Goal: Communication & Community: Answer question/provide support

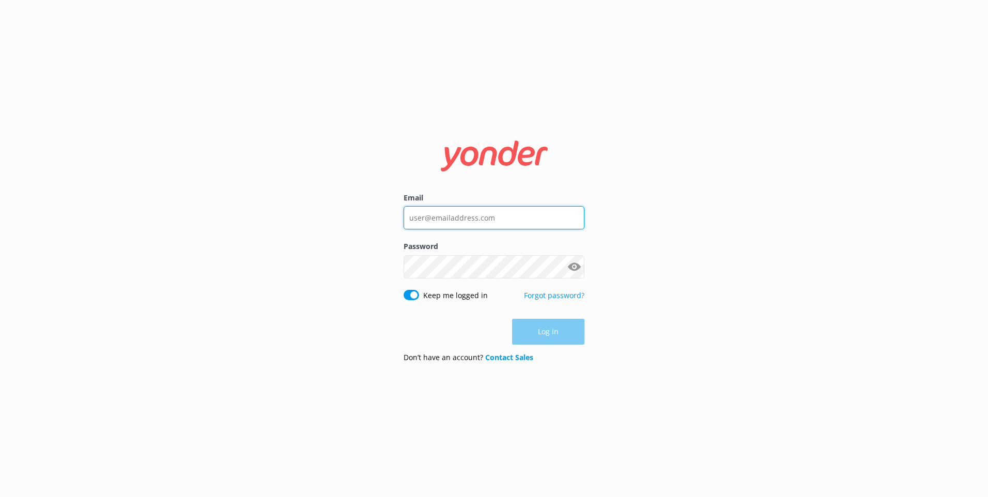
type input "[EMAIL_ADDRESS][DOMAIN_NAME]"
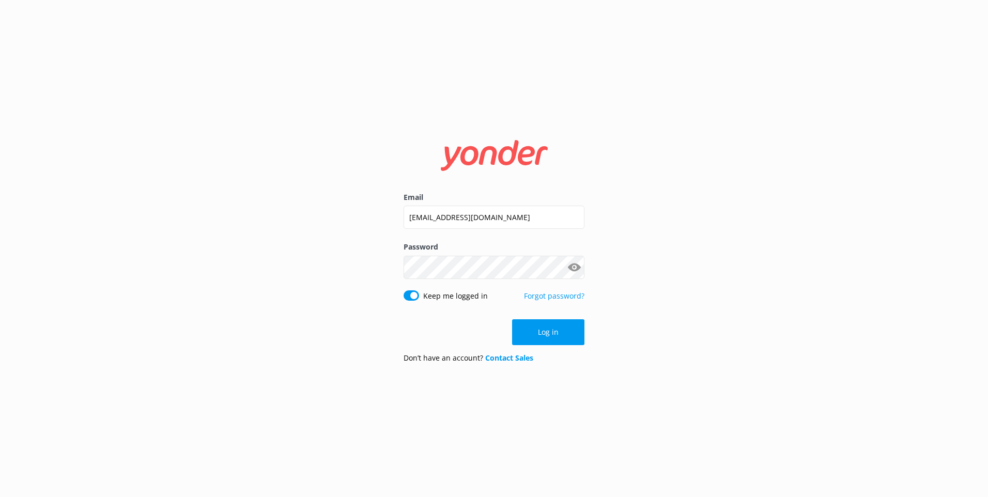
click at [695, 259] on div "Email [EMAIL_ADDRESS][DOMAIN_NAME] Password Show password Keep me logged in For…" at bounding box center [494, 248] width 988 height 497
click at [548, 341] on button "Log in" at bounding box center [548, 332] width 72 height 26
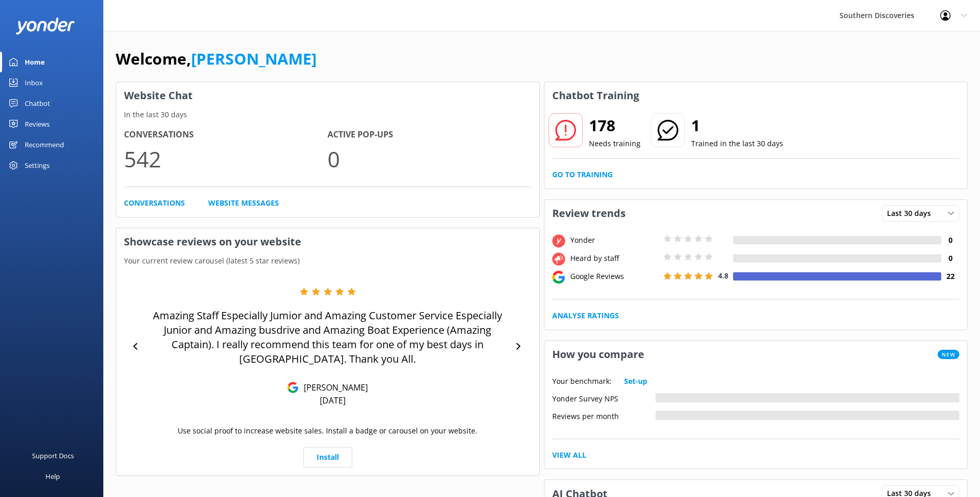
click at [56, 85] on link "Inbox" at bounding box center [51, 82] width 103 height 21
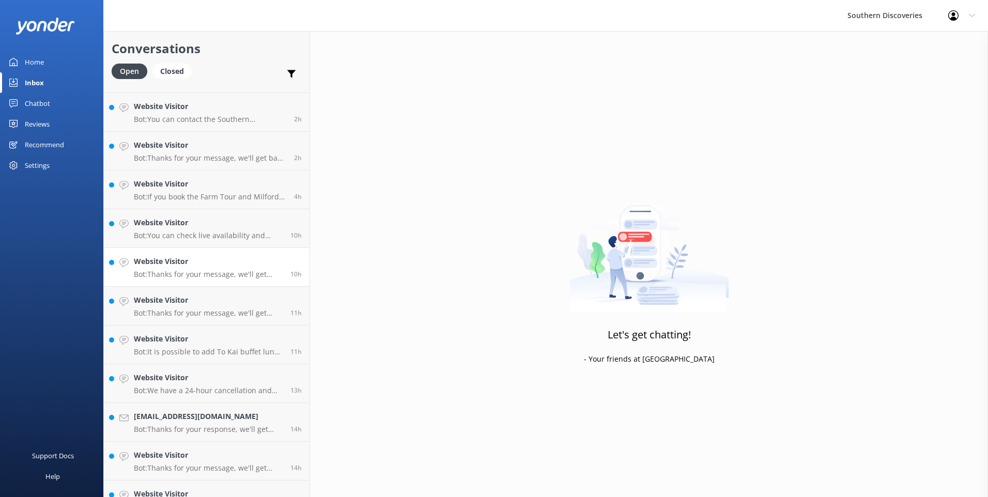
scroll to position [208, 0]
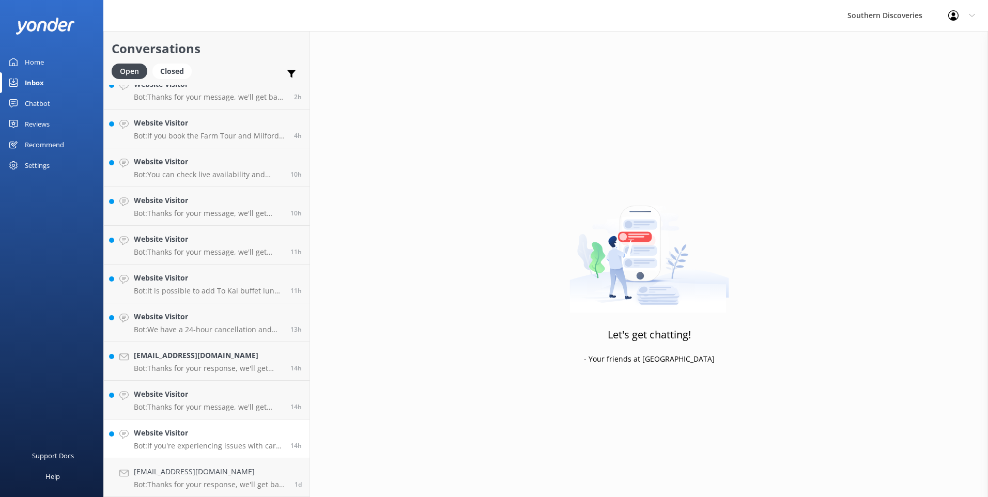
click at [207, 437] on h4 "Website Visitor" at bounding box center [208, 432] width 149 height 11
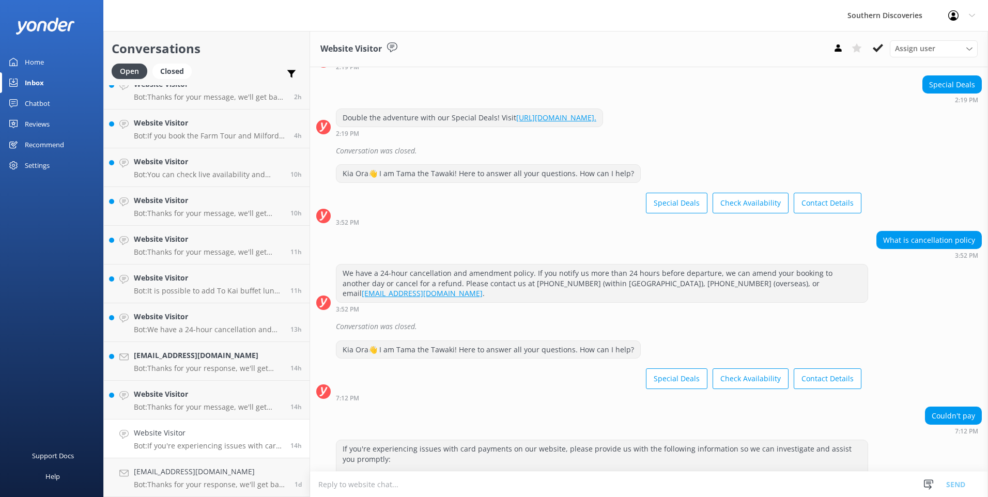
scroll to position [198, 0]
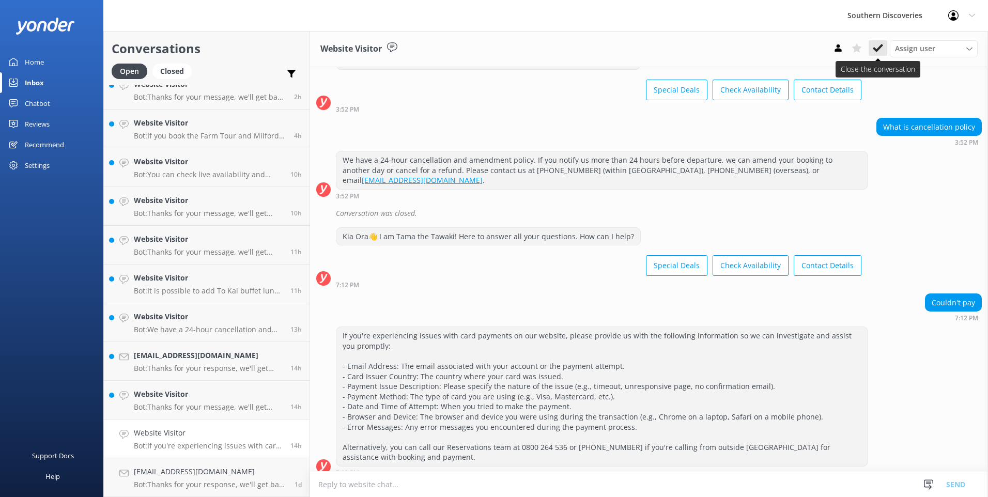
click at [876, 44] on icon at bounding box center [878, 48] width 10 height 10
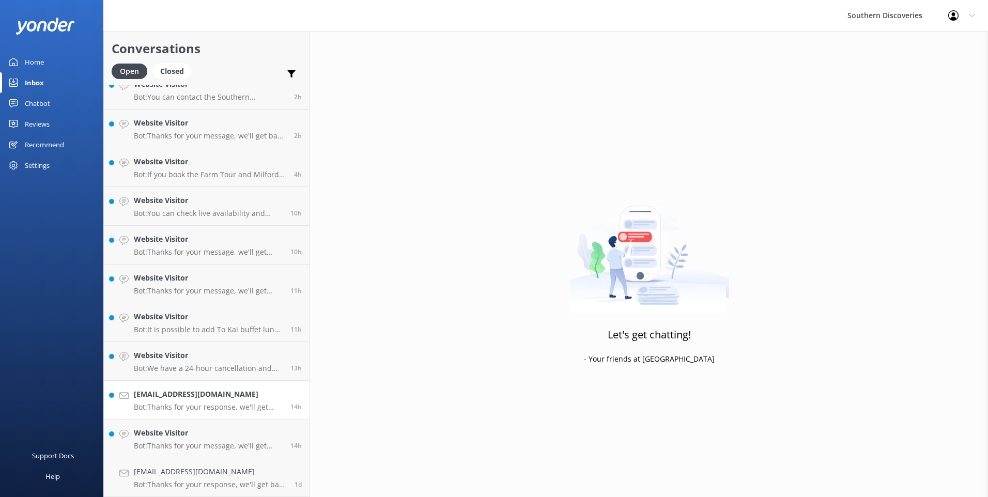
scroll to position [169, 0]
click at [197, 428] on h4 "Website Visitor" at bounding box center [208, 432] width 149 height 11
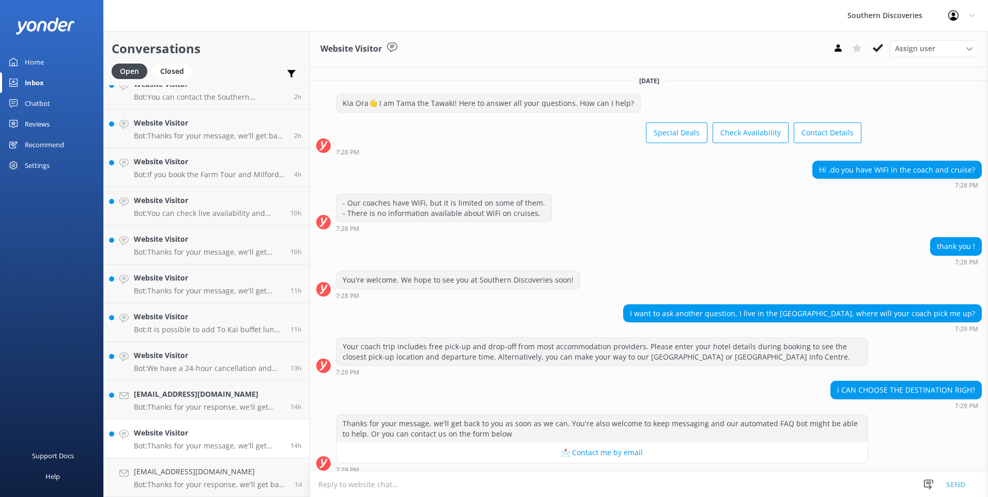
scroll to position [7, 0]
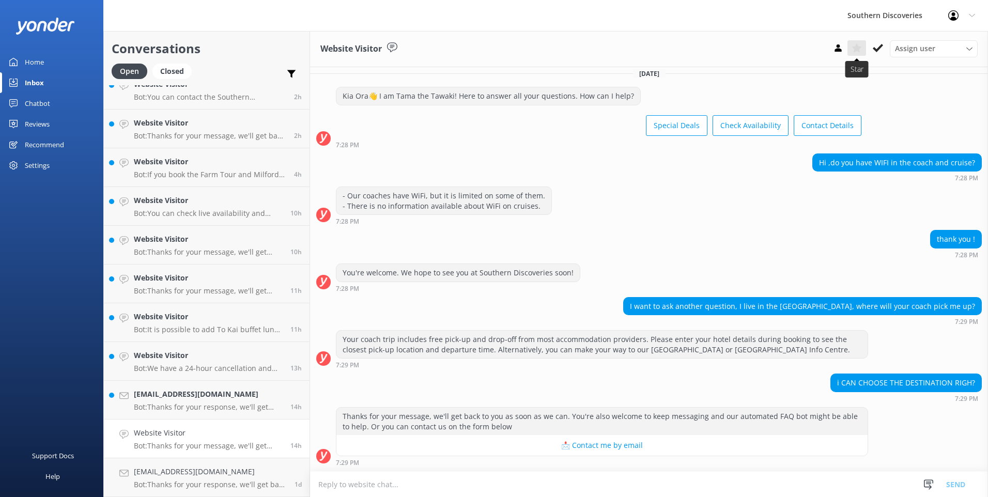
click at [861, 48] on icon at bounding box center [856, 48] width 10 height 10
click at [880, 46] on use at bounding box center [878, 48] width 10 height 8
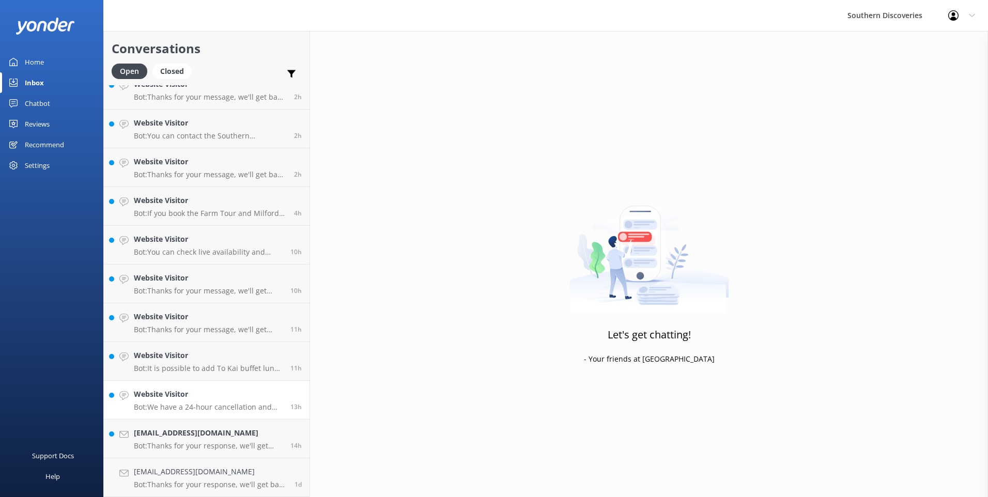
scroll to position [131, 0]
click at [241, 433] on h4 "[EMAIL_ADDRESS][DOMAIN_NAME]" at bounding box center [208, 432] width 149 height 11
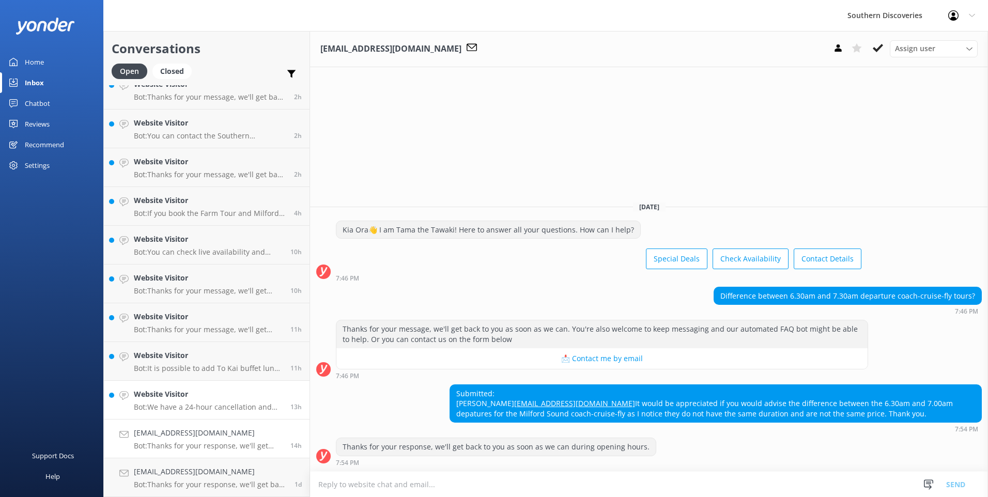
click at [174, 399] on h4 "Website Visitor" at bounding box center [208, 394] width 149 height 11
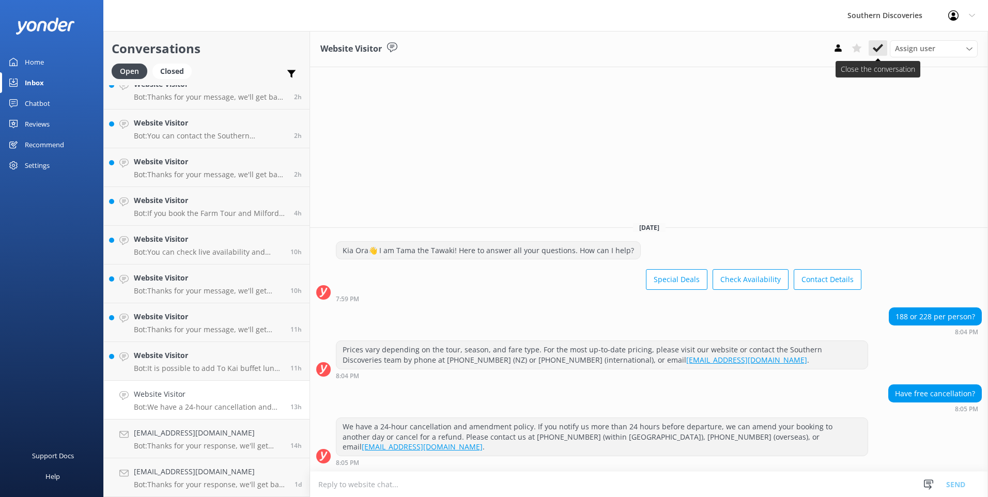
click at [880, 44] on icon at bounding box center [878, 48] width 10 height 10
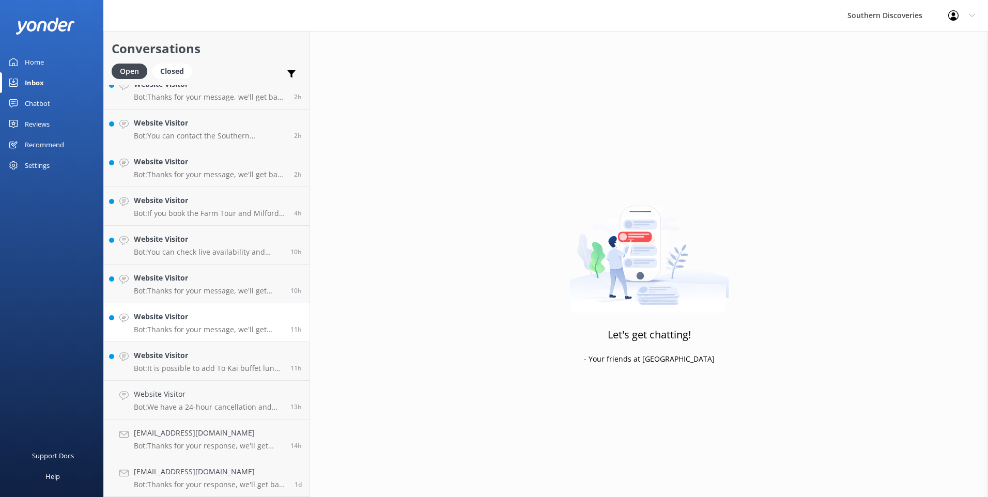
scroll to position [92, 0]
click at [193, 389] on h4 "Website Visitor" at bounding box center [208, 394] width 149 height 11
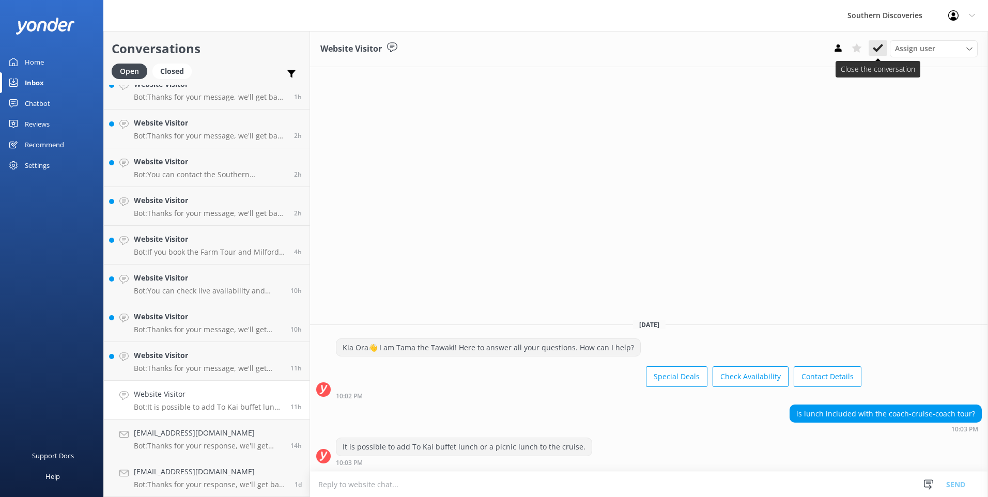
click at [877, 49] on use at bounding box center [878, 48] width 10 height 8
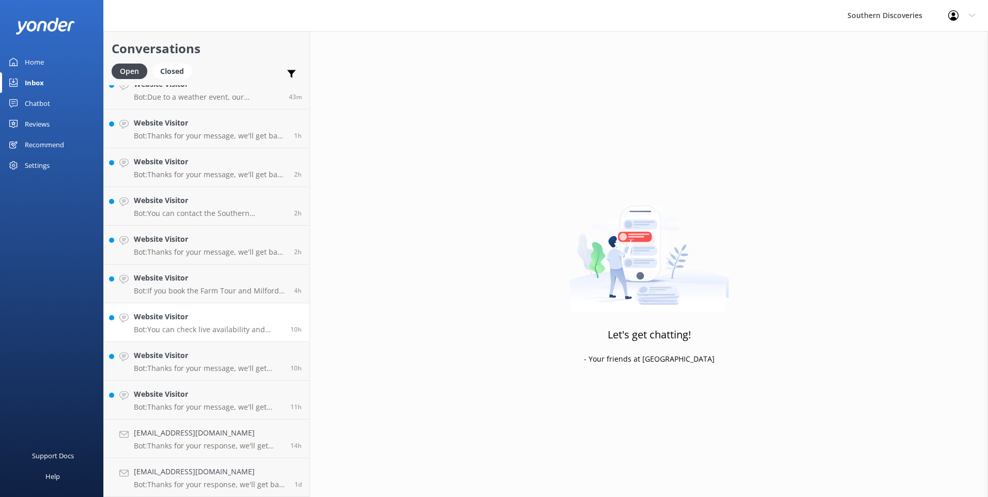
scroll to position [53, 0]
click at [188, 402] on p "Bot: Thanks for your message, we'll get back to you as soon as we can. You're a…" at bounding box center [208, 406] width 149 height 9
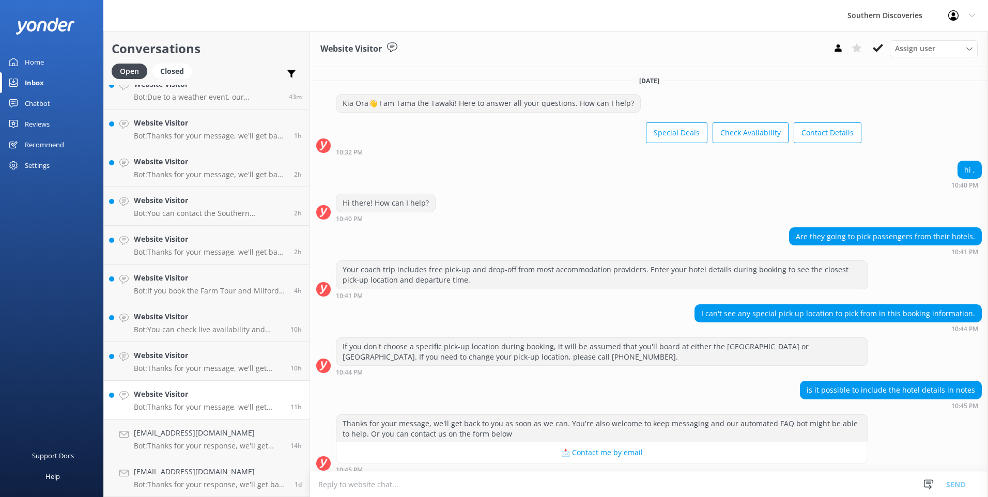
scroll to position [7, 0]
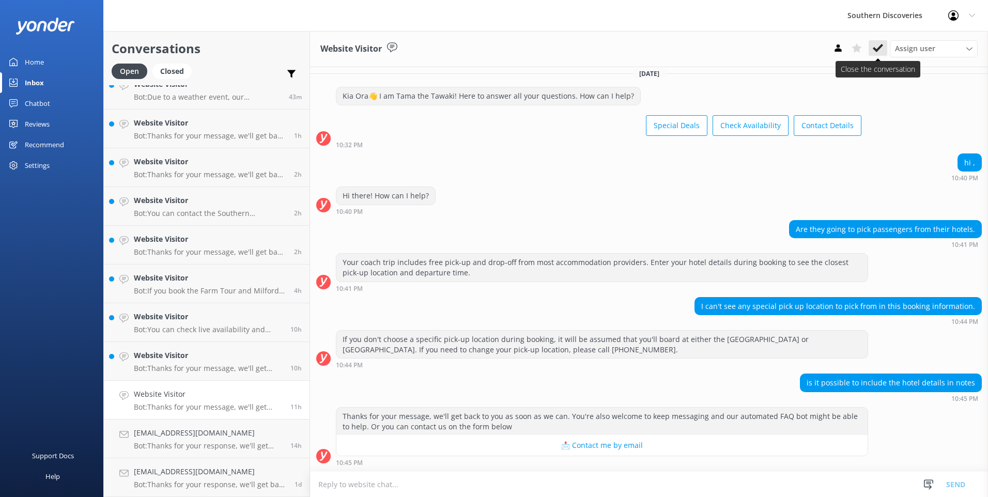
click at [881, 46] on use at bounding box center [878, 48] width 10 height 8
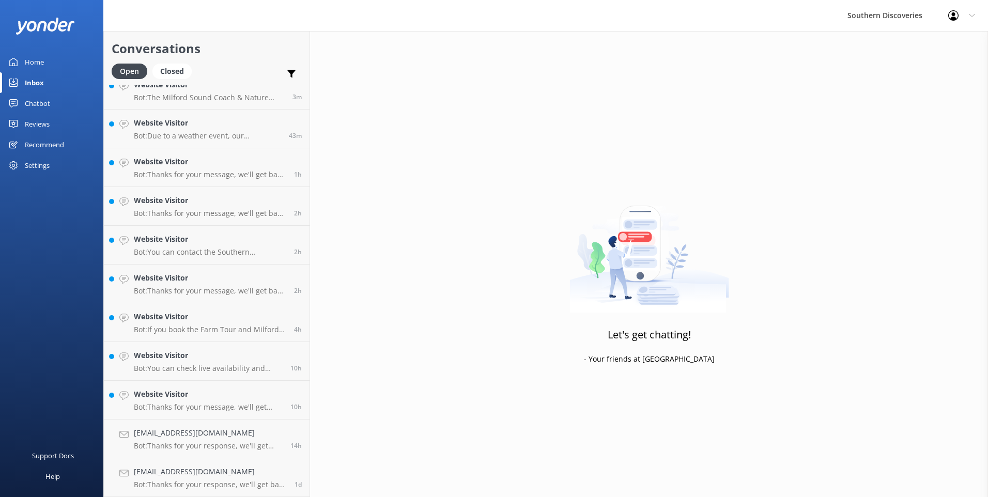
scroll to position [14, 0]
click at [209, 387] on link "Website Visitor Bot: Thanks for your message, we'll get back to you as soon as …" at bounding box center [207, 400] width 206 height 39
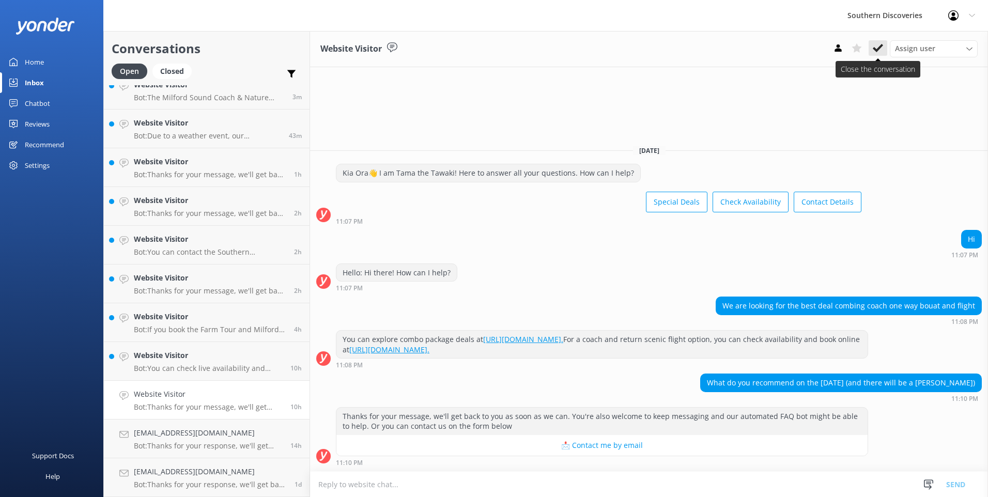
click at [879, 46] on icon at bounding box center [878, 48] width 10 height 10
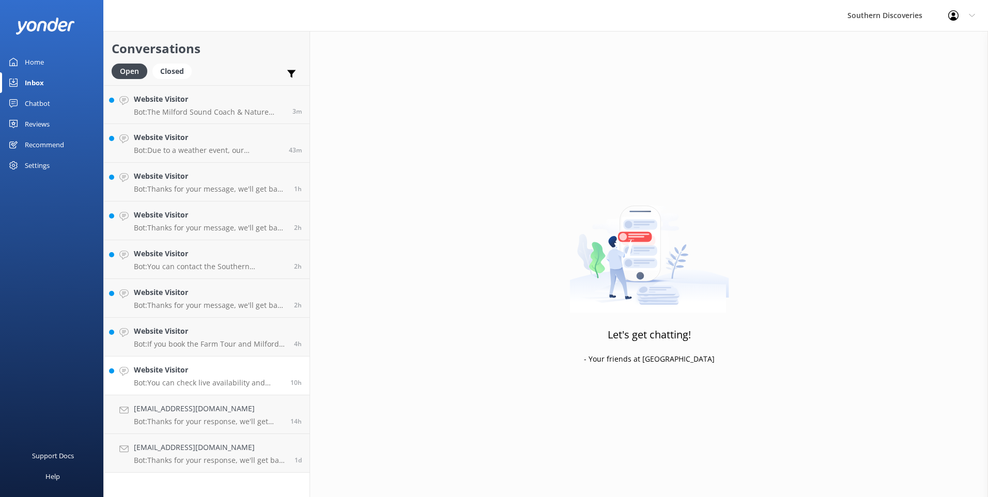
click at [174, 373] on h4 "Website Visitor" at bounding box center [208, 369] width 149 height 11
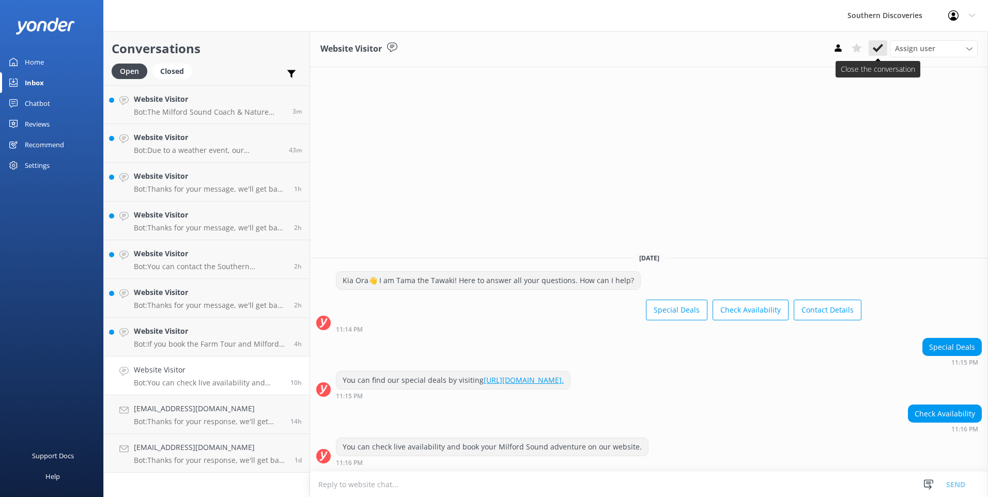
click at [883, 48] on button at bounding box center [877, 47] width 19 height 15
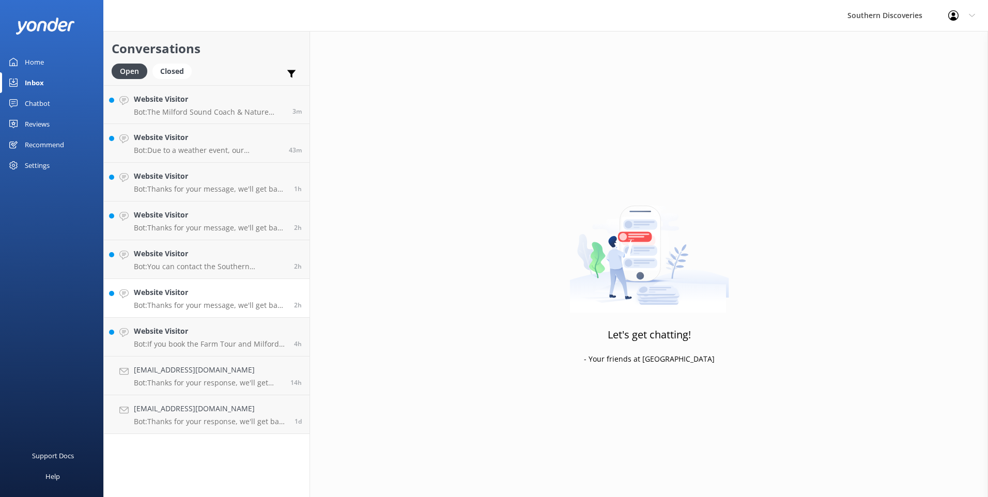
click at [225, 301] on p "Bot: Thanks for your message, we'll get back to you as soon as we can. You're a…" at bounding box center [210, 305] width 152 height 9
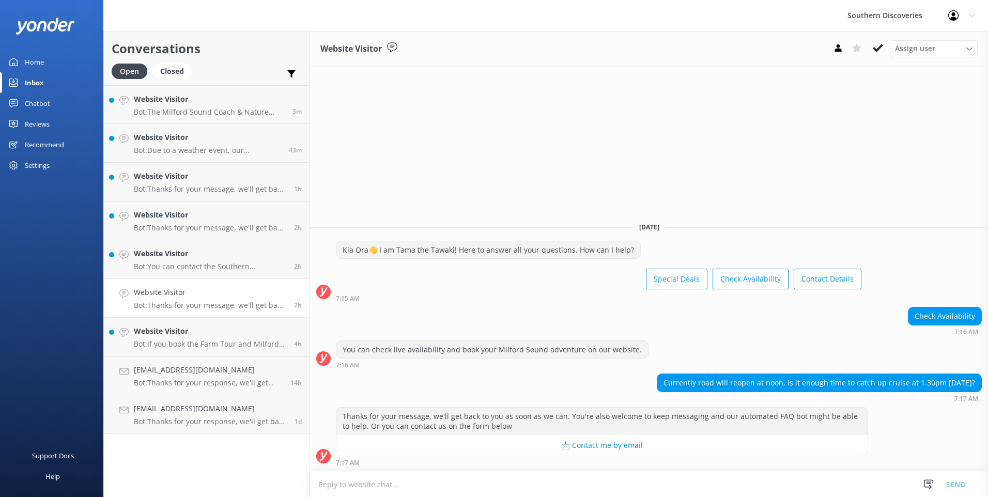
click at [878, 40] on button at bounding box center [877, 47] width 19 height 15
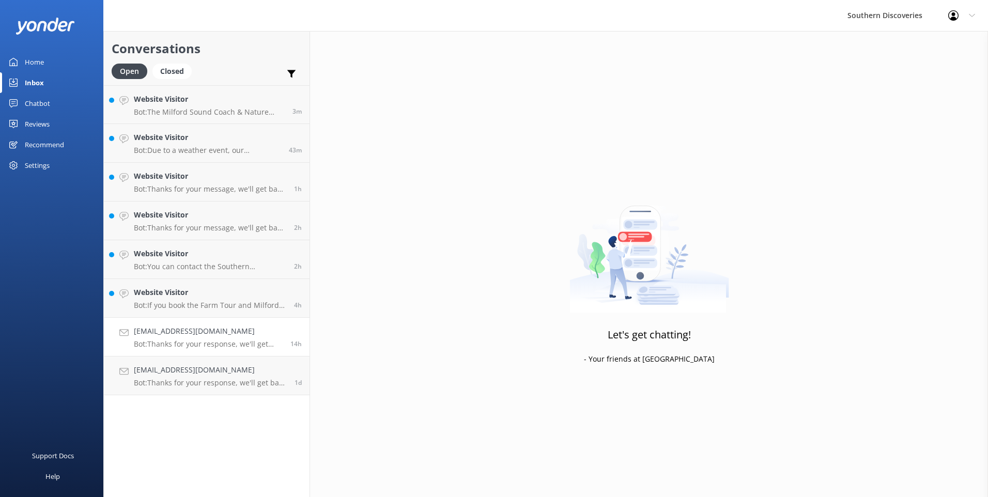
click at [198, 322] on link "[EMAIL_ADDRESS][DOMAIN_NAME] Bot: Thanks for your response, we'll get back to y…" at bounding box center [207, 337] width 206 height 39
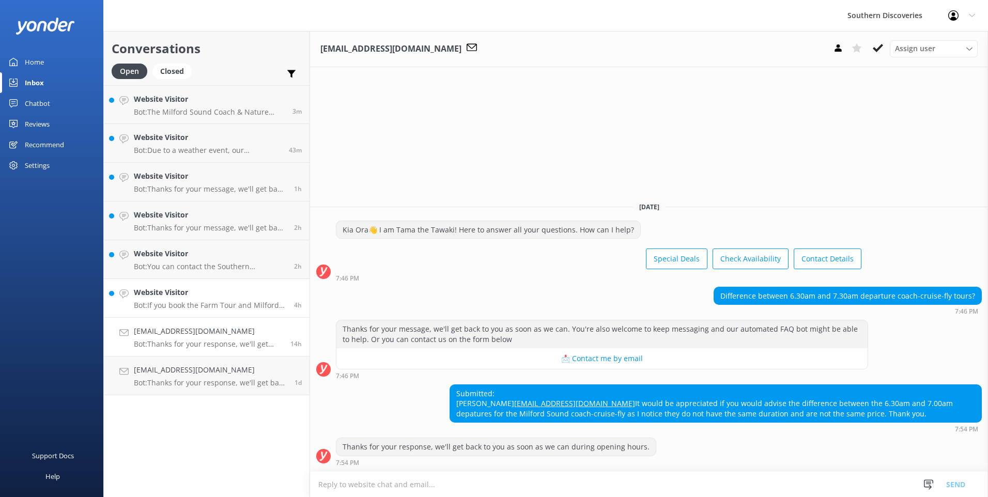
click at [214, 285] on link "Website Visitor Bot: If you book the Farm Tour and Milford Sound Package, your …" at bounding box center [207, 298] width 206 height 39
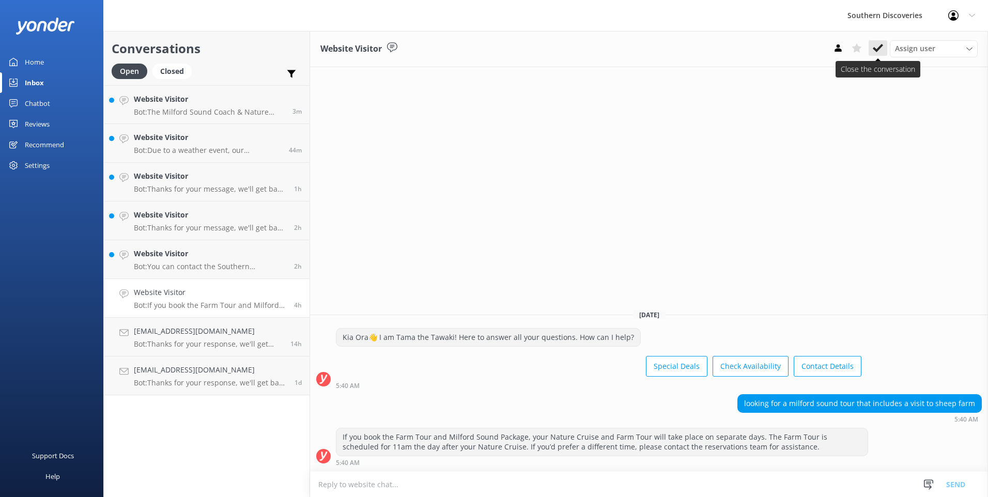
click at [877, 46] on icon at bounding box center [878, 48] width 10 height 10
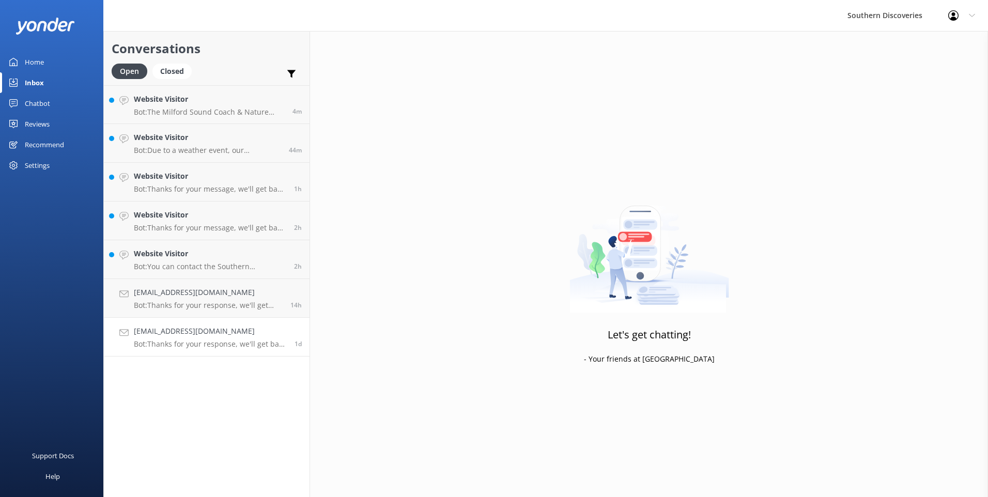
click at [259, 336] on h4 "[EMAIL_ADDRESS][DOMAIN_NAME]" at bounding box center [210, 330] width 153 height 11
